Goal: Information Seeking & Learning: Learn about a topic

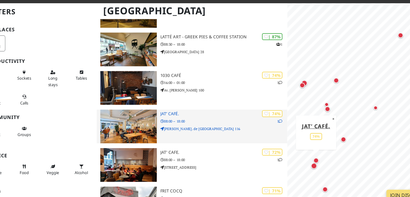
scroll to position [109, 0]
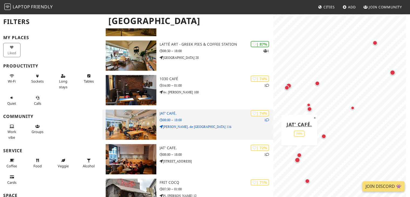
click at [166, 111] on h3 "JAT’ Café." at bounding box center [217, 113] width 114 height 5
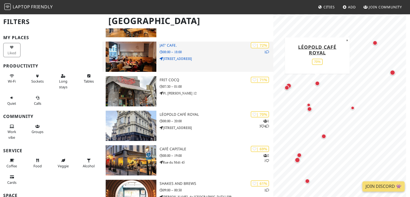
scroll to position [217, 0]
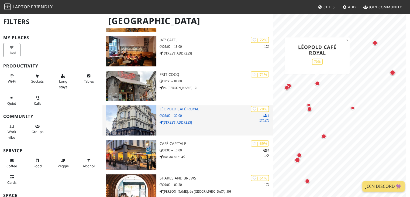
click at [179, 105] on div "| 70% 1 3 4 Léopold Café Royal 08:00 – 20:00 Rue de Louvain 2" at bounding box center [217, 120] width 114 height 30
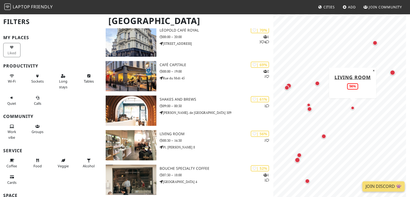
scroll to position [324, 0]
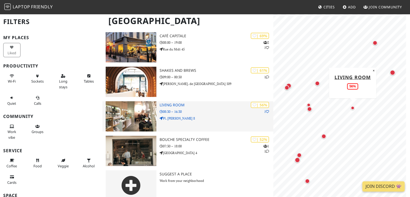
click at [176, 103] on h3 "Living Room" at bounding box center [217, 105] width 114 height 5
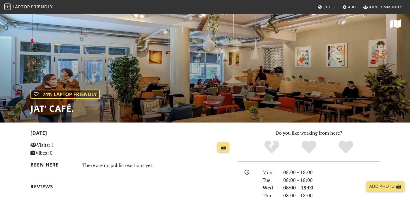
scroll to position [2, 0]
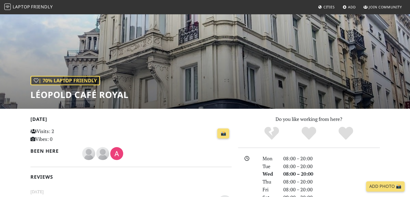
scroll to position [17, 0]
